Goal: Task Accomplishment & Management: Manage account settings

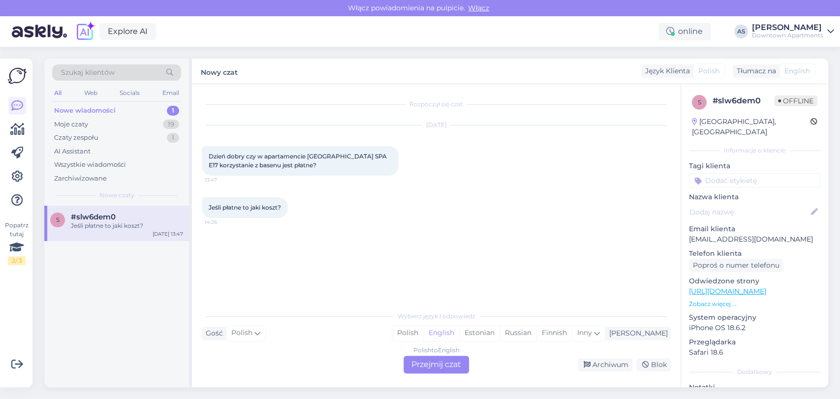
click at [444, 365] on div "Polish to English Przejmij czat" at bounding box center [436, 365] width 65 height 18
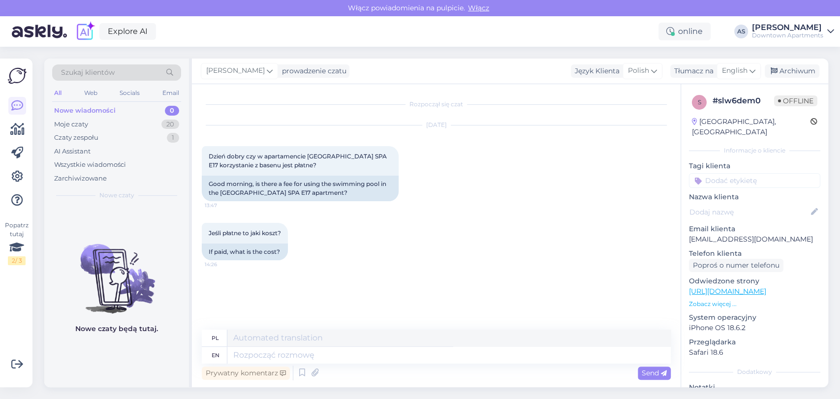
click at [796, 41] on div "Explore AI online AS [PERSON_NAME] Downtown Apartments" at bounding box center [420, 31] width 840 height 31
click at [780, 39] on div "Explore AI online AS [PERSON_NAME] Downtown Apartments" at bounding box center [420, 31] width 840 height 31
click at [770, 11] on div "Włącz powiadomienia na pulpicie. Włącz" at bounding box center [420, 8] width 840 height 16
click at [775, 15] on div "Włącz powiadomienia na pulpicie. Włącz" at bounding box center [420, 8] width 840 height 16
click at [772, 30] on div "[PERSON_NAME]" at bounding box center [787, 28] width 71 height 8
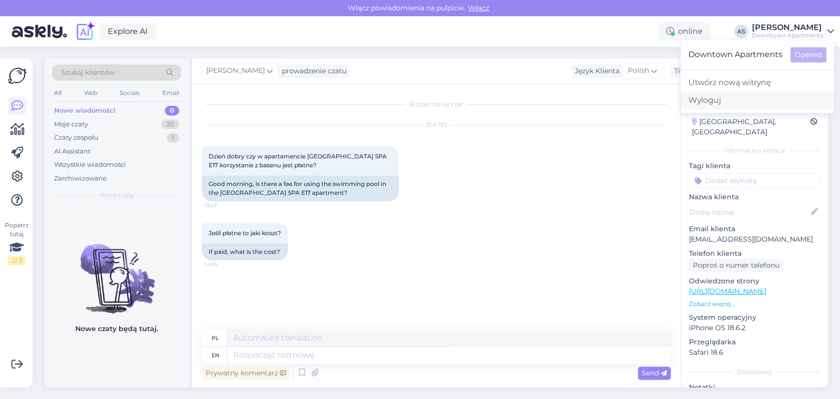
click at [732, 107] on div "Wyloguj" at bounding box center [758, 101] width 154 height 18
